Goal: Find specific page/section: Find specific page/section

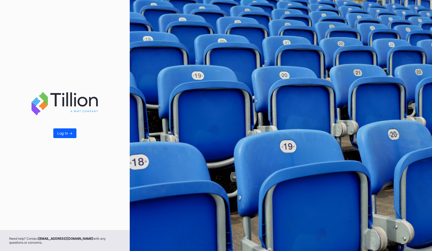
click at [52, 124] on div "Log In ->" at bounding box center [65, 115] width 130 height 230
click at [57, 133] on button "Log In ->" at bounding box center [64, 134] width 23 height 10
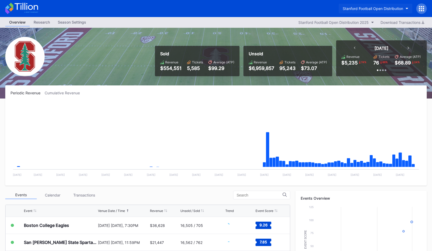
click at [350, 10] on div "Stanford Football Open Distribution" at bounding box center [372, 8] width 60 height 4
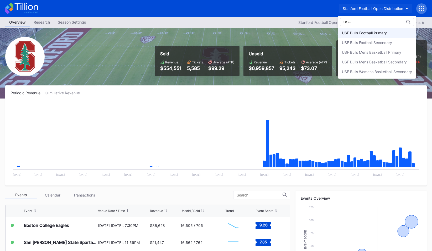
type input "USF"
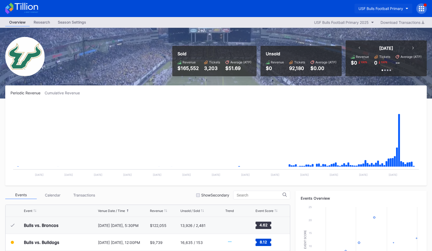
click at [372, 13] on button "USF Bulls Football Primary" at bounding box center [383, 9] width 58 height 10
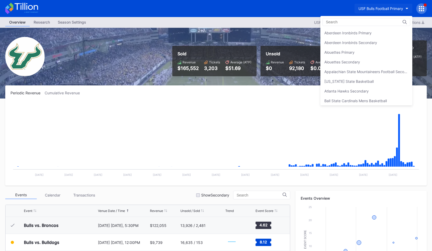
scroll to position [1757, 0]
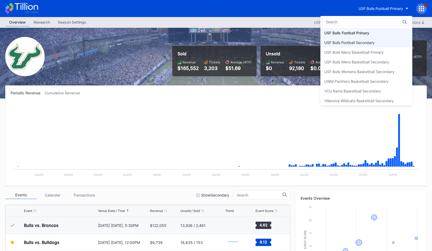
click at [365, 42] on div "USF Bulls Football Secondary" at bounding box center [349, 42] width 50 height 4
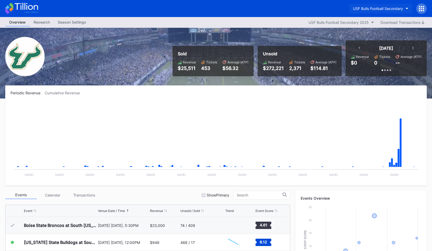
click at [364, 12] on button "USF Bulls Football Secondary" at bounding box center [380, 9] width 63 height 10
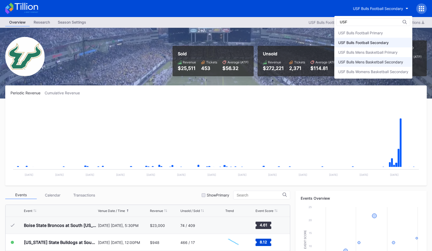
type input "USF"
click at [362, 63] on div "USF Bulls Mens Basketball Secondary" at bounding box center [370, 62] width 65 height 4
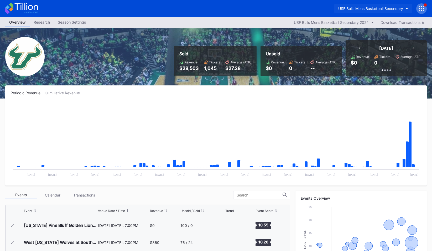
click at [375, 7] on div "USF Bulls Mens Basketball Secondary" at bounding box center [370, 8] width 65 height 4
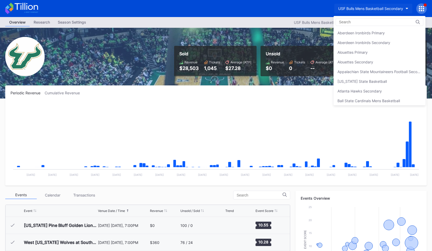
scroll to position [1786, 0]
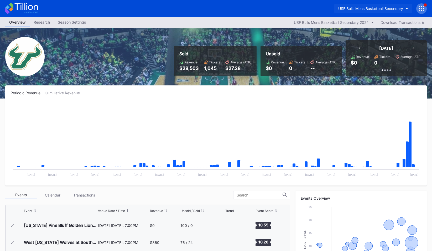
click at [375, 7] on div "USF Bulls Mens Basketball Secondary" at bounding box center [370, 8] width 65 height 4
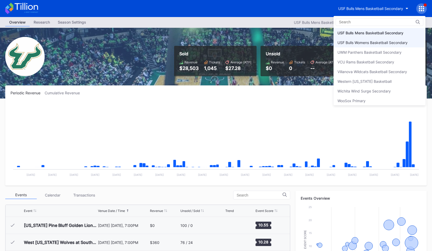
click at [372, 44] on div "USF Bulls Womens Basketball Secondary" at bounding box center [372, 42] width 70 height 4
